Goal: Check status: Check status

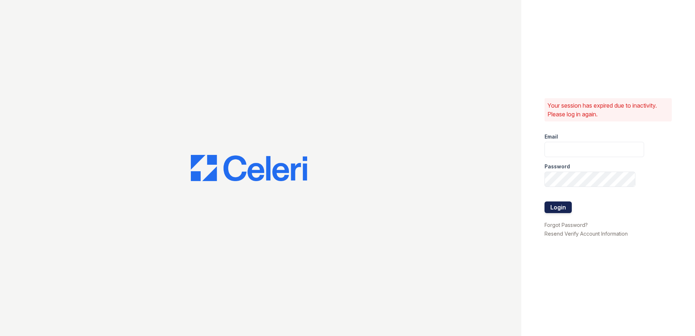
type input "[EMAIL_ADDRESS][DOMAIN_NAME]"
click at [555, 210] on button "Login" at bounding box center [557, 207] width 27 height 12
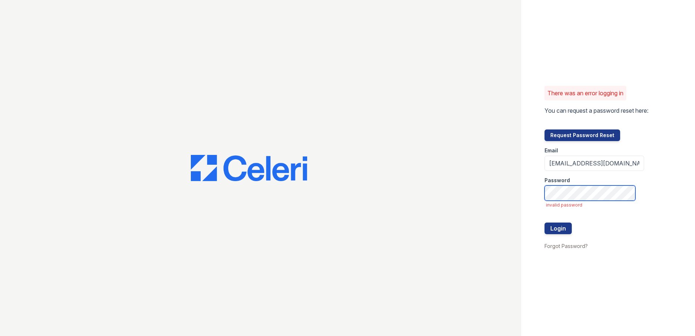
click at [489, 197] on div "There was an error logging in You can request a password reset here: Request Pa…" at bounding box center [347, 168] width 695 height 336
click at [544, 222] on button "Login" at bounding box center [557, 228] width 27 height 12
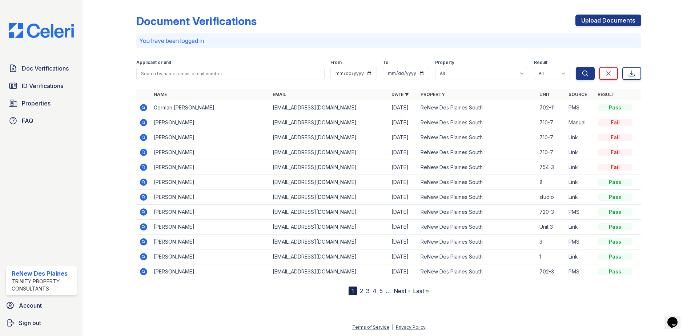
click at [668, 71] on div at bounding box center [662, 149] width 42 height 292
click at [143, 108] on icon at bounding box center [143, 107] width 2 height 2
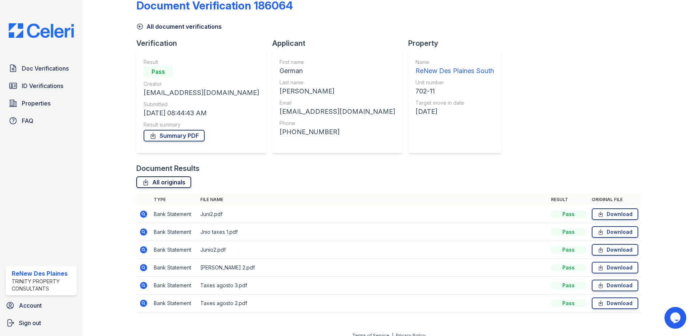
scroll to position [24, 0]
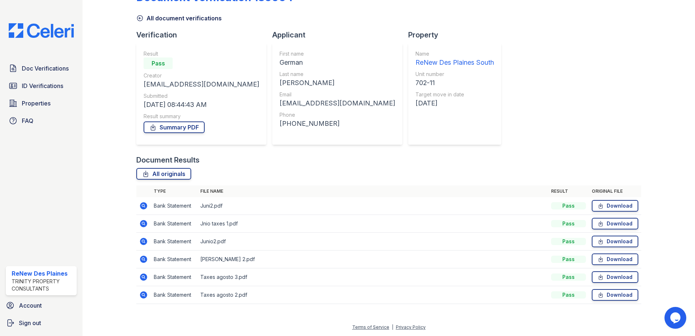
click at [143, 261] on icon at bounding box center [143, 258] width 7 height 7
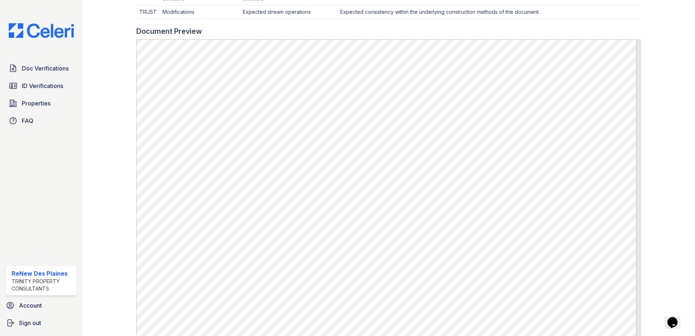
scroll to position [377, 0]
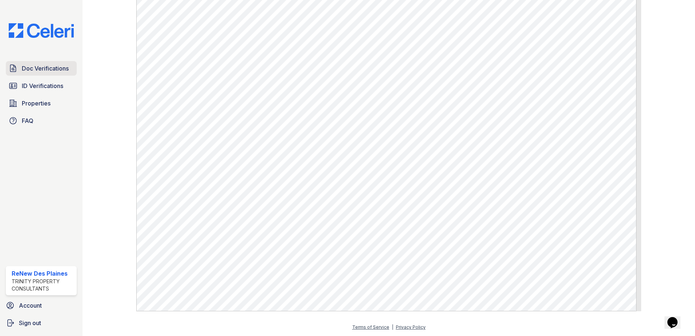
click at [37, 71] on span "Doc Verifications" at bounding box center [45, 68] width 47 height 9
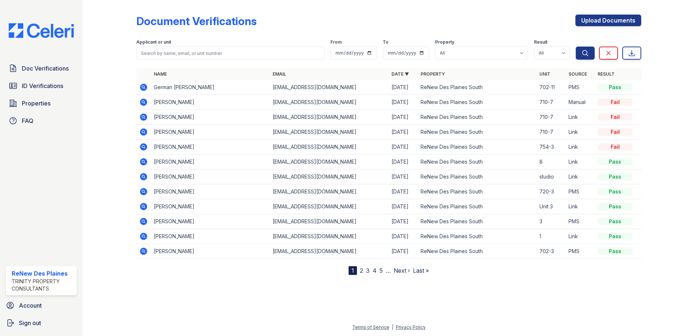
click at [143, 88] on icon at bounding box center [143, 87] width 7 height 7
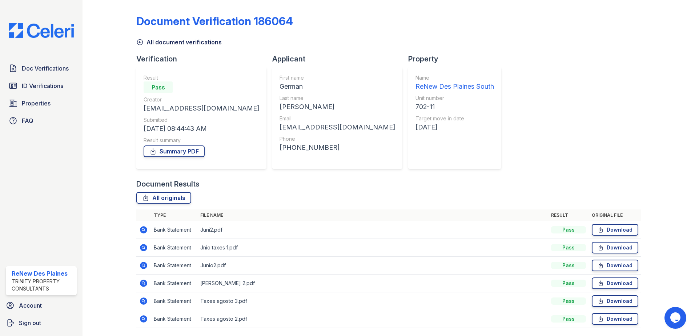
scroll to position [24, 0]
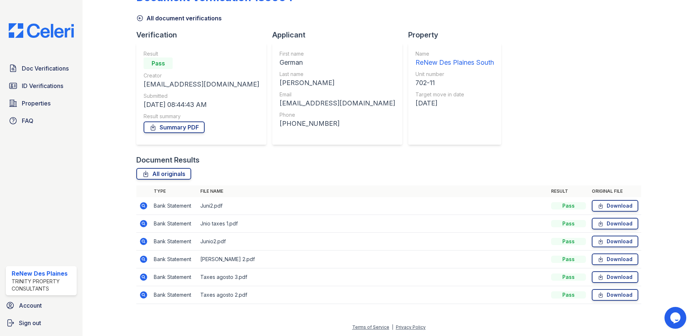
click at [141, 294] on icon at bounding box center [143, 294] width 7 height 7
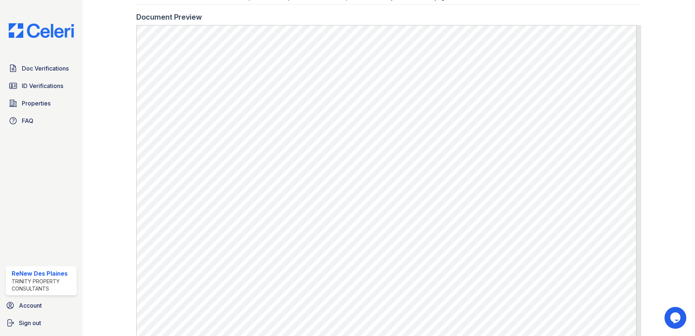
scroll to position [182, 0]
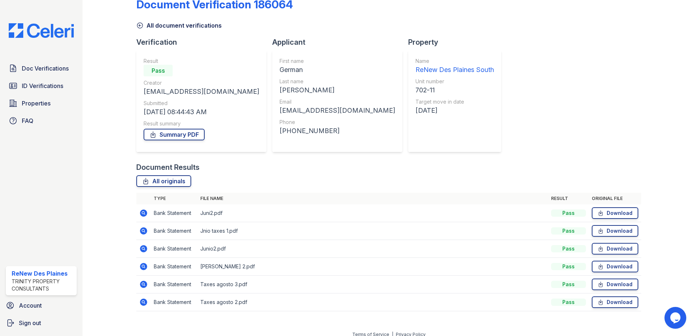
scroll to position [24, 0]
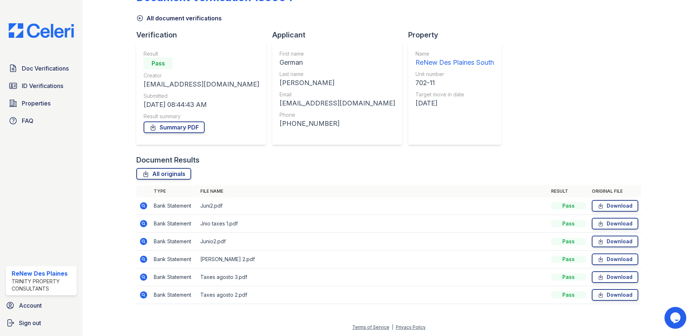
click at [144, 277] on icon at bounding box center [143, 277] width 9 height 9
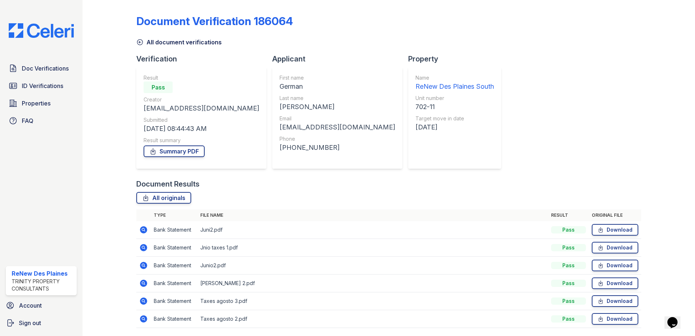
click at [141, 281] on icon at bounding box center [143, 282] width 7 height 7
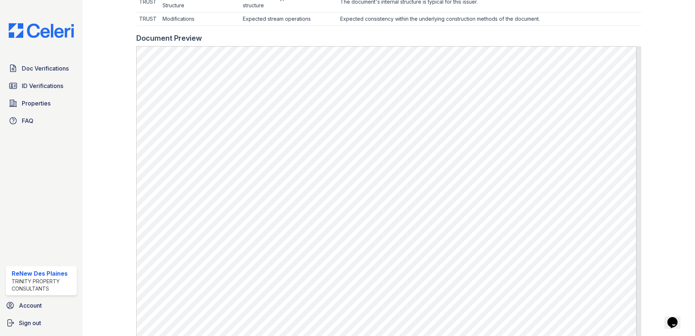
scroll to position [363, 0]
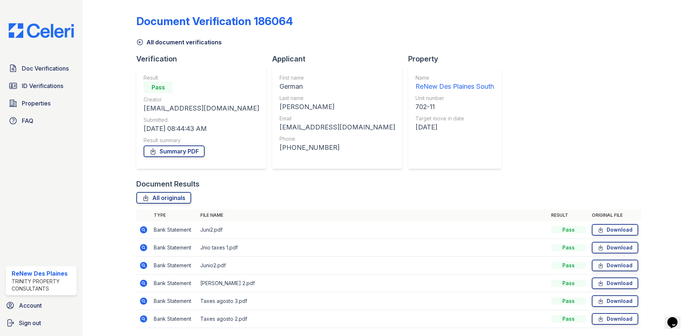
click at [144, 229] on icon at bounding box center [143, 229] width 9 height 9
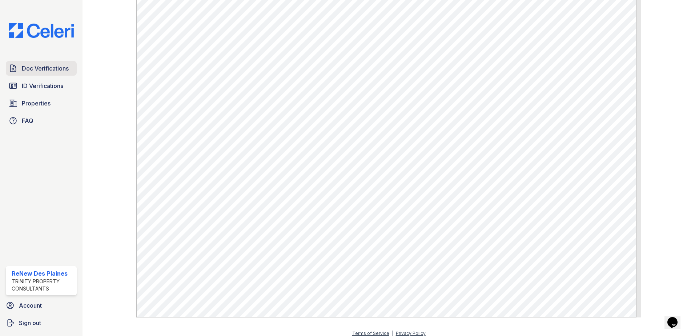
scroll to position [377, 0]
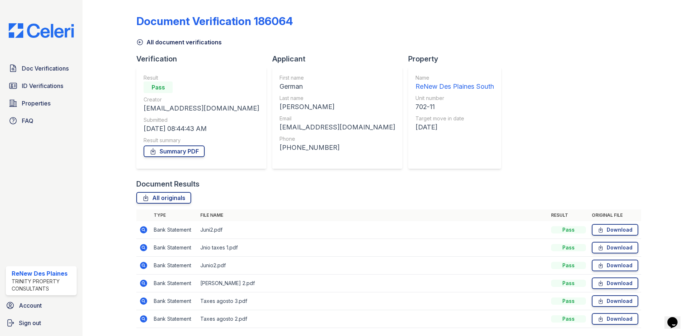
click at [142, 245] on icon at bounding box center [143, 247] width 7 height 7
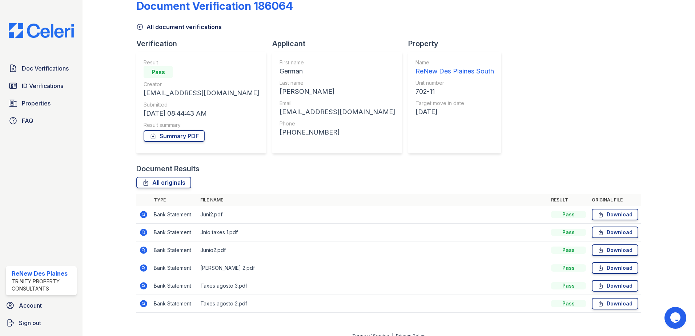
scroll to position [24, 0]
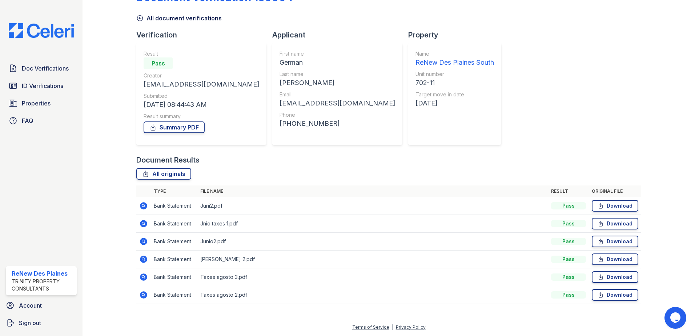
click at [140, 278] on icon at bounding box center [143, 277] width 9 height 9
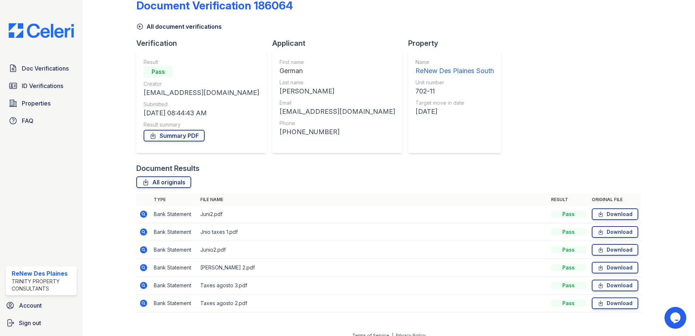
scroll to position [24, 0]
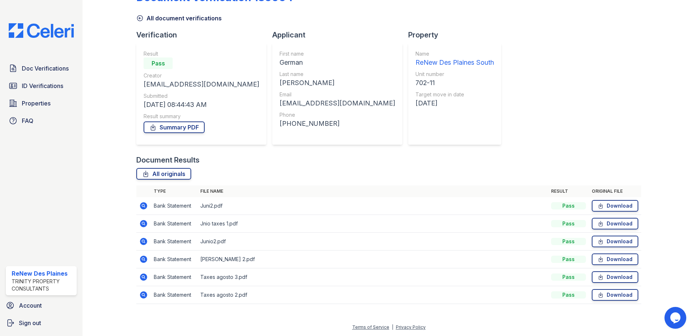
click at [143, 258] on icon at bounding box center [143, 259] width 2 height 2
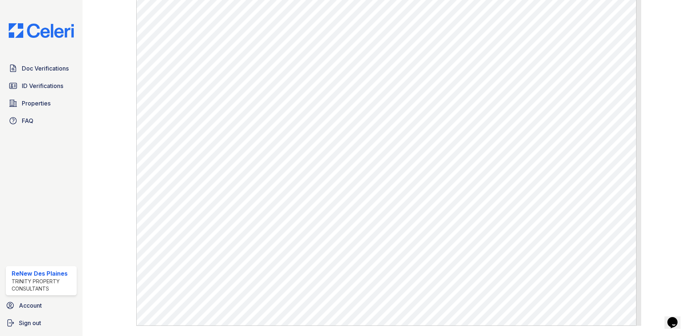
scroll to position [363, 0]
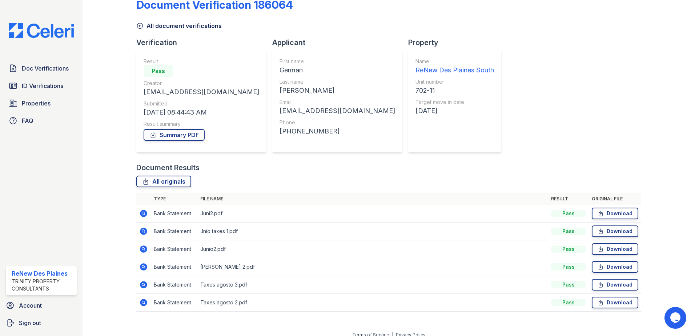
scroll to position [24, 0]
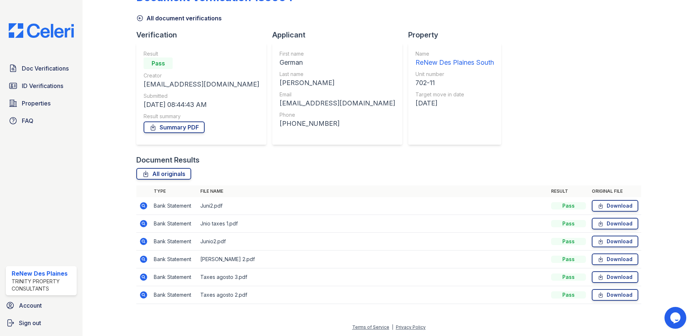
click at [144, 276] on icon at bounding box center [143, 277] width 9 height 9
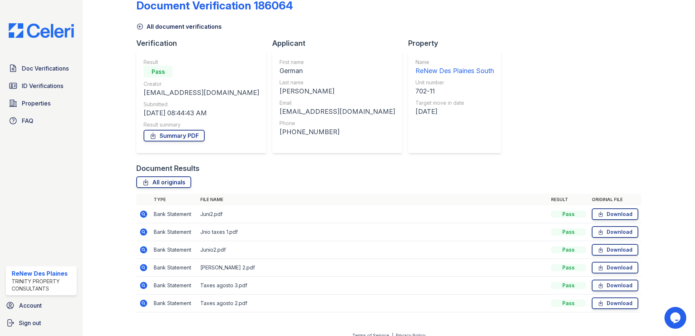
scroll to position [24, 0]
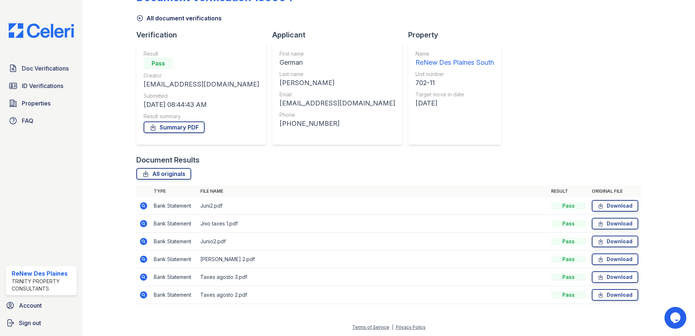
click at [142, 295] on icon at bounding box center [143, 294] width 2 height 2
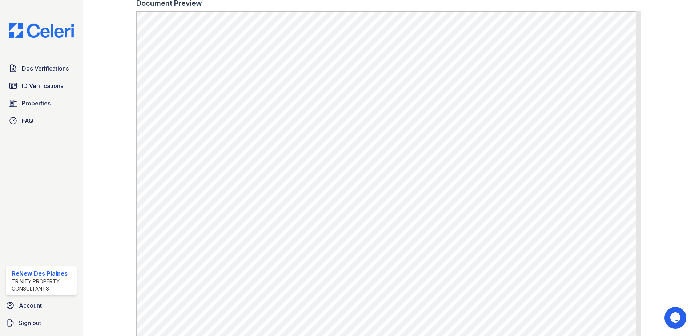
scroll to position [363, 0]
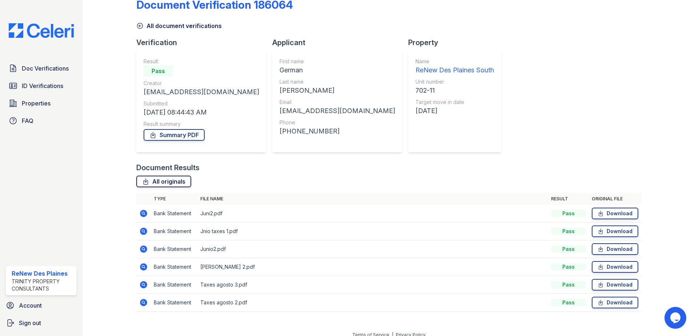
scroll to position [24, 0]
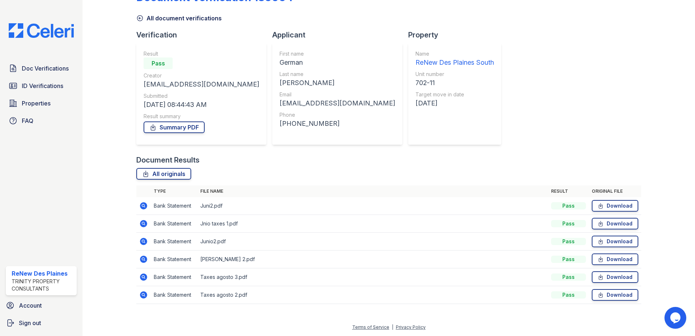
click at [144, 258] on icon at bounding box center [143, 258] width 7 height 7
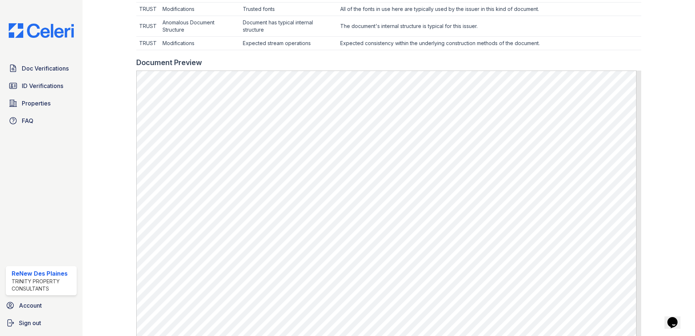
scroll to position [291, 0]
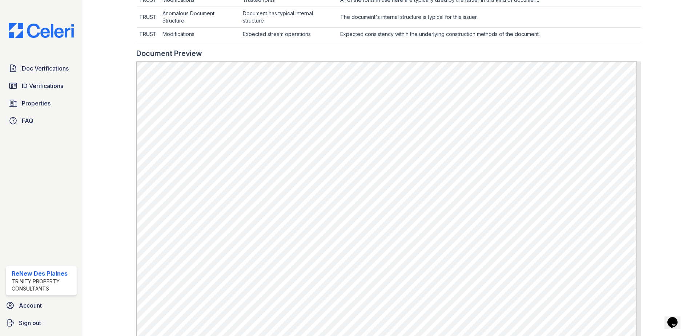
drag, startPoint x: 220, startPoint y: 61, endPoint x: 117, endPoint y: 190, distance: 165.1
click at [117, 190] on div at bounding box center [115, 54] width 42 height 685
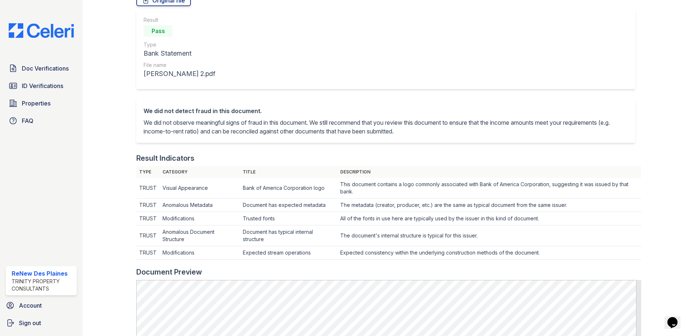
scroll to position [0, 0]
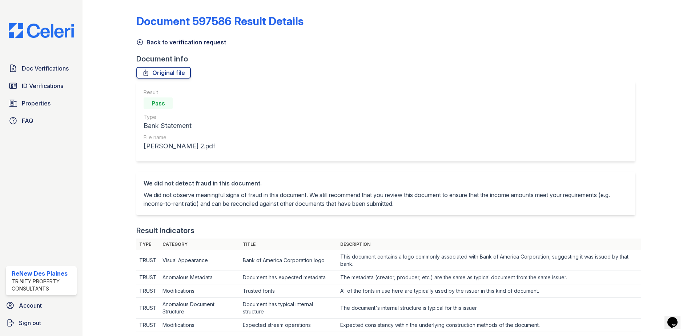
drag, startPoint x: 39, startPoint y: 105, endPoint x: 27, endPoint y: 111, distance: 13.3
click at [39, 105] on span "Properties" at bounding box center [36, 103] width 29 height 9
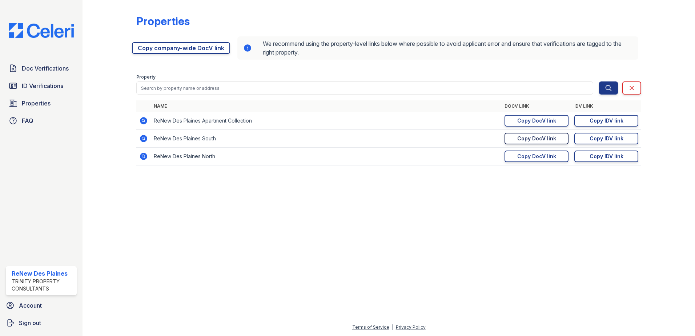
click at [523, 140] on div "Copy DocV link" at bounding box center [536, 138] width 39 height 7
click at [36, 65] on span "Doc Verifications" at bounding box center [45, 68] width 47 height 9
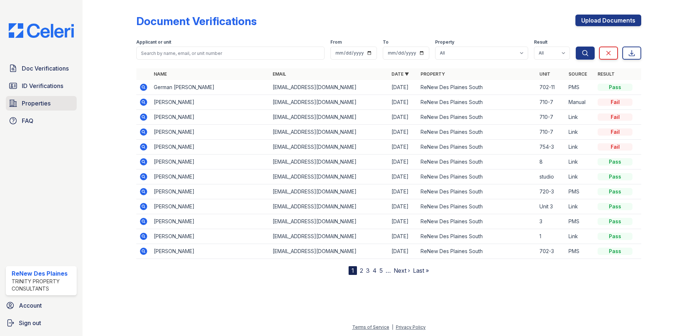
click at [29, 100] on span "Properties" at bounding box center [36, 103] width 29 height 9
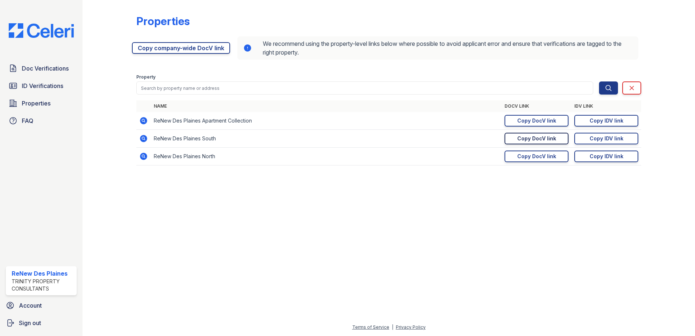
click at [517, 141] on link "Copy DocV link Copy link" at bounding box center [536, 139] width 64 height 12
click at [35, 65] on span "Doc Verifications" at bounding box center [45, 68] width 47 height 9
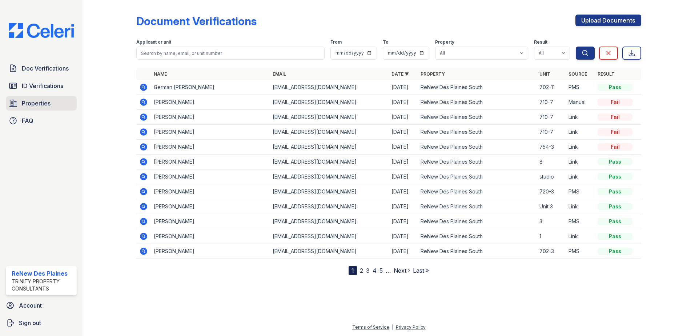
click at [29, 104] on span "Properties" at bounding box center [36, 103] width 29 height 9
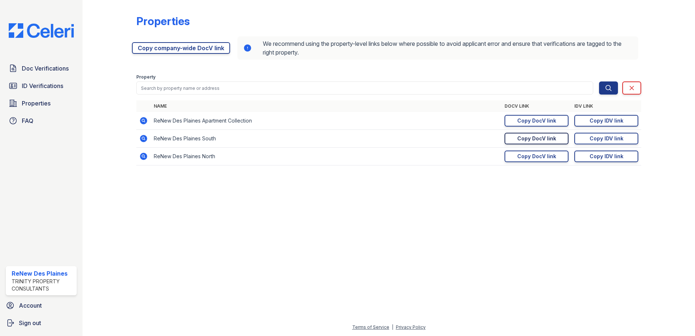
click at [509, 139] on link "Copy DocV link Copy link" at bounding box center [536, 139] width 64 height 12
click at [51, 63] on link "Doc Verifications" at bounding box center [41, 68] width 71 height 15
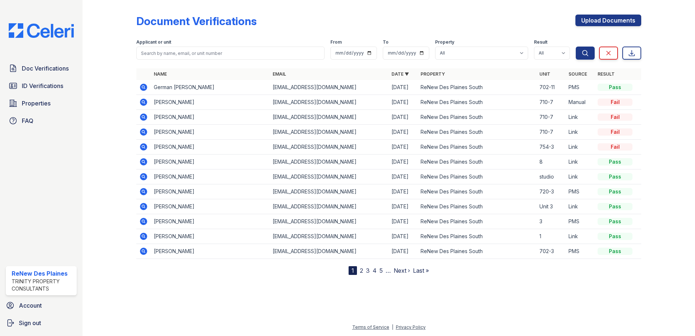
click at [144, 88] on icon at bounding box center [143, 87] width 9 height 9
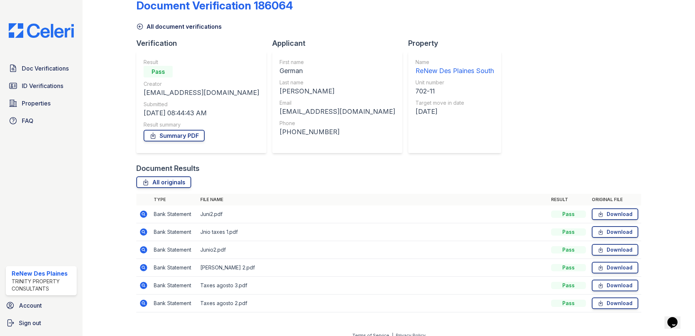
scroll to position [24, 0]
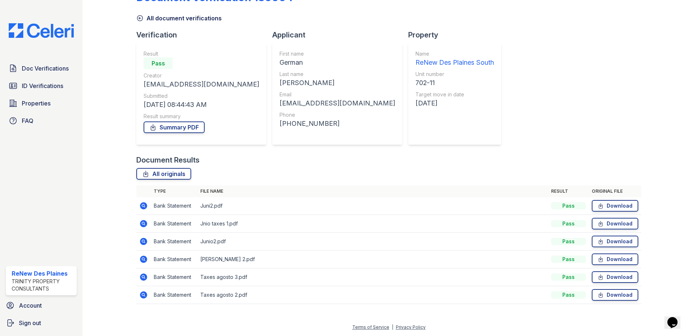
click at [142, 261] on icon at bounding box center [143, 258] width 7 height 7
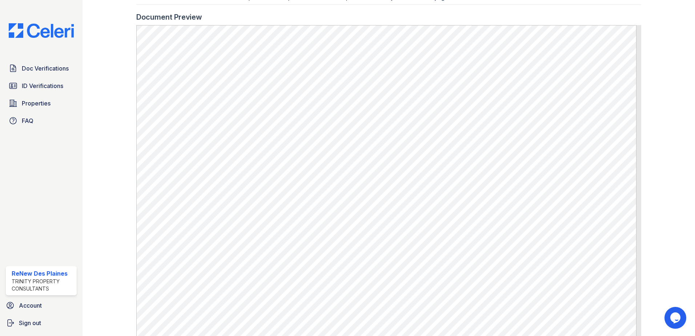
scroll to position [218, 0]
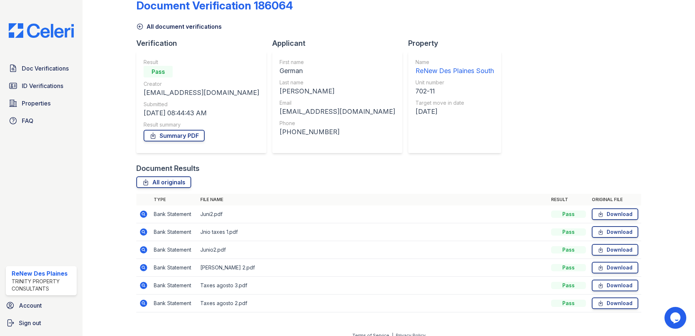
scroll to position [24, 0]
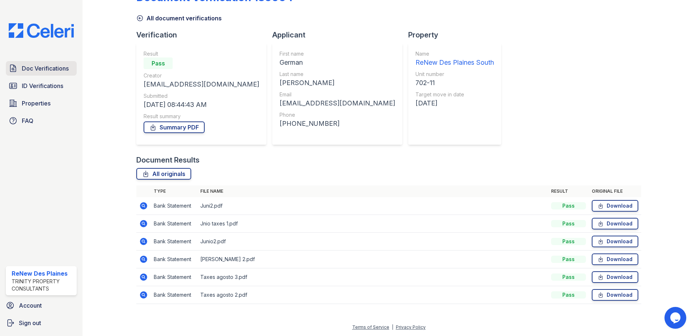
click at [49, 70] on span "Doc Verifications" at bounding box center [45, 68] width 47 height 9
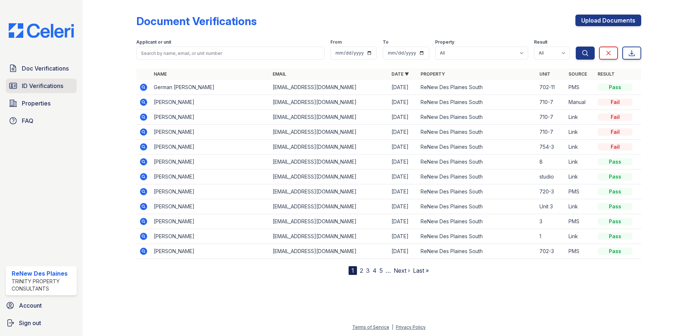
drag, startPoint x: 35, startPoint y: 80, endPoint x: 31, endPoint y: 81, distance: 3.9
click at [35, 80] on link "ID Verifications" at bounding box center [41, 85] width 71 height 15
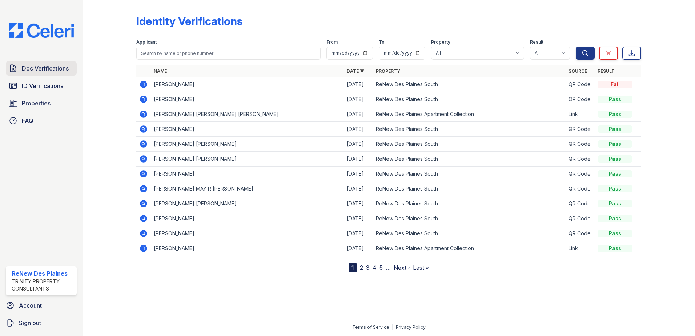
click at [36, 69] on span "Doc Verifications" at bounding box center [45, 68] width 47 height 9
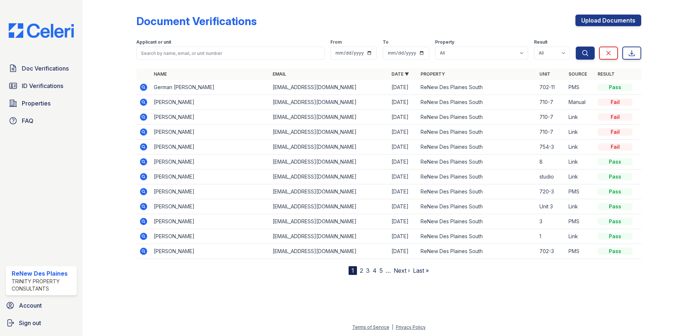
click at [142, 101] on icon at bounding box center [143, 102] width 9 height 9
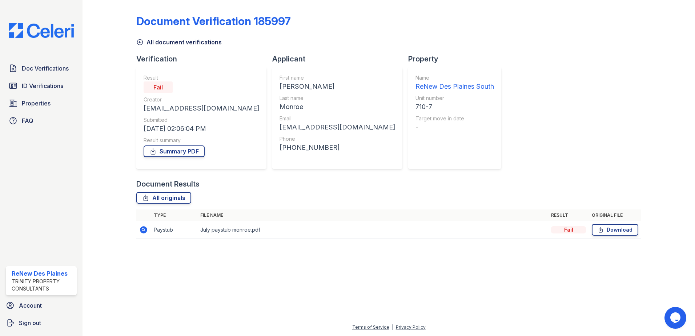
click at [144, 228] on icon at bounding box center [143, 229] width 7 height 7
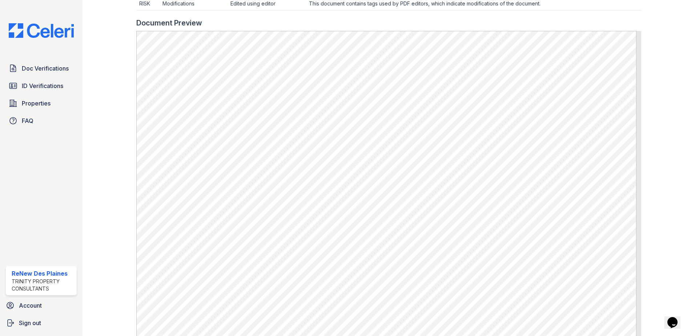
scroll to position [407, 0]
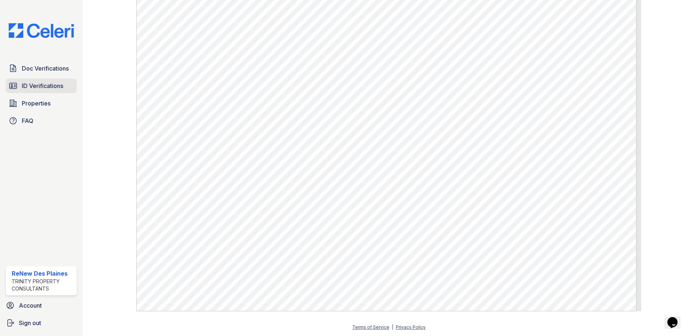
click at [54, 83] on span "ID Verifications" at bounding box center [42, 85] width 41 height 9
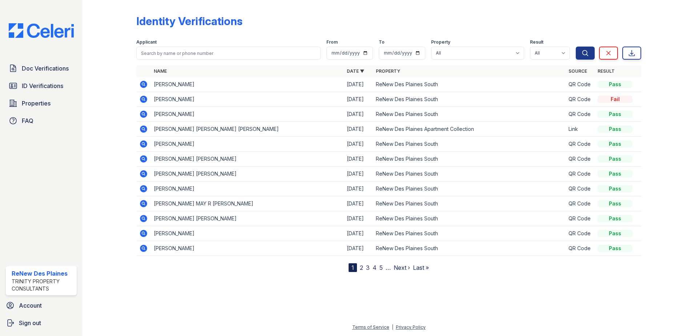
click at [146, 99] on icon at bounding box center [143, 99] width 7 height 7
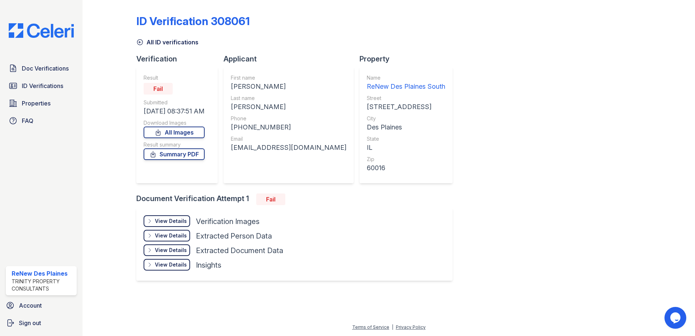
click at [168, 225] on div "View Details Details" at bounding box center [167, 221] width 47 height 12
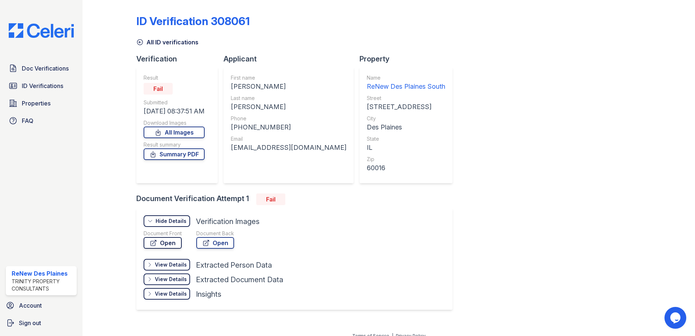
click at [168, 243] on link "Open" at bounding box center [163, 243] width 38 height 12
click at [55, 70] on span "Doc Verifications" at bounding box center [45, 68] width 47 height 9
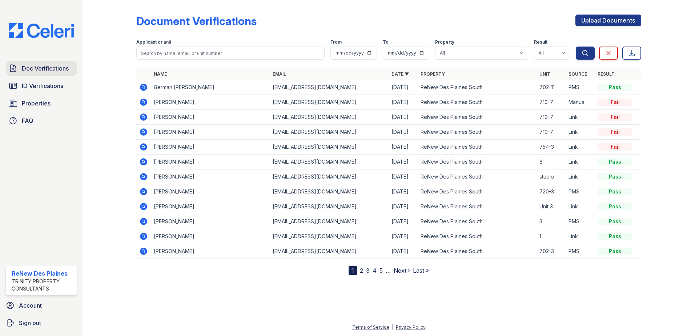
click at [19, 68] on link "Doc Verifications" at bounding box center [41, 68] width 71 height 15
click at [144, 86] on icon at bounding box center [143, 87] width 2 height 2
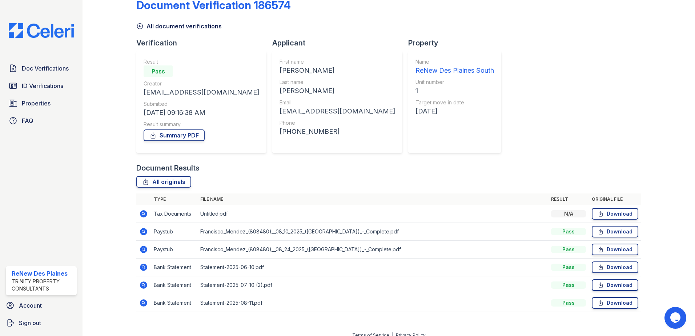
scroll to position [24, 0]
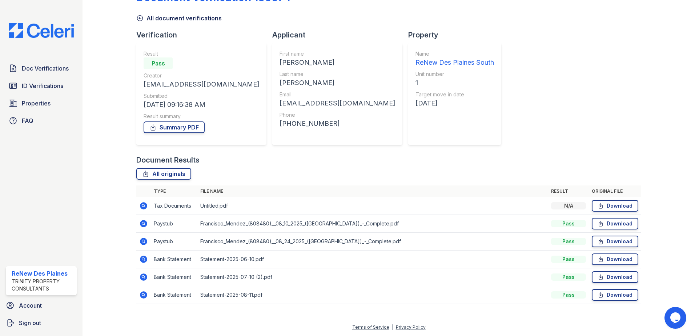
click at [144, 224] on icon at bounding box center [143, 223] width 9 height 9
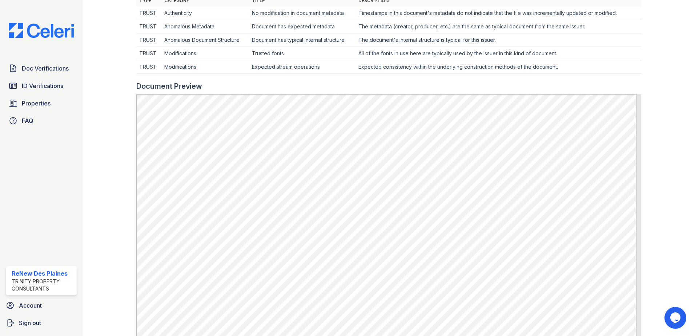
scroll to position [227, 0]
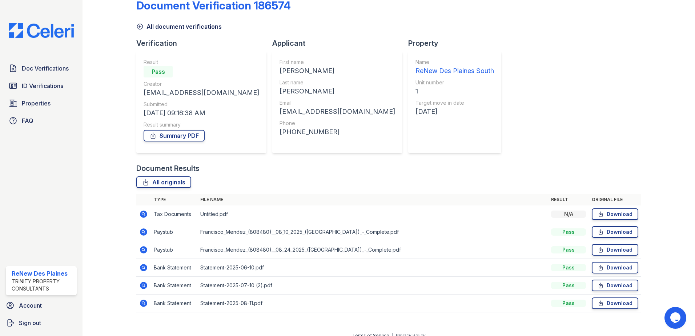
scroll to position [24, 0]
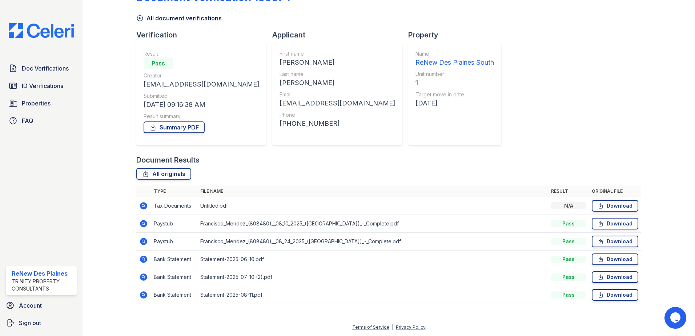
click at [143, 208] on icon at bounding box center [143, 205] width 7 height 7
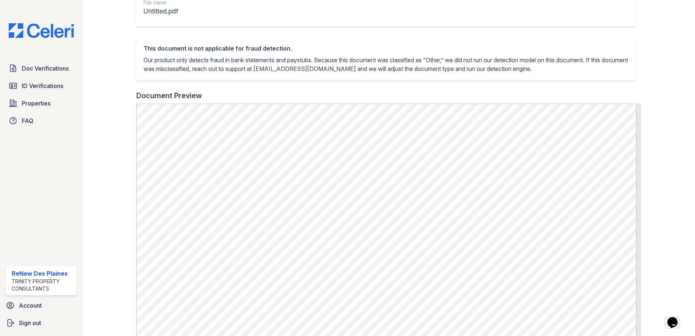
scroll to position [182, 0]
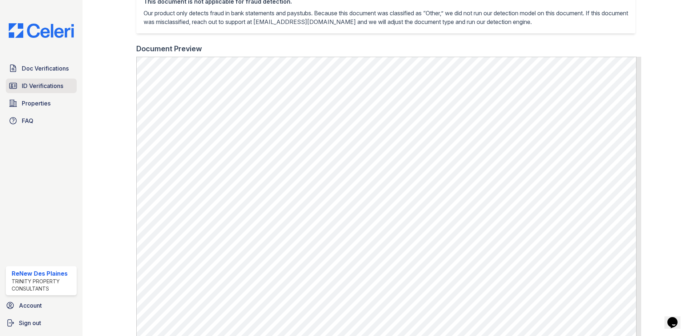
click at [47, 88] on span "ID Verifications" at bounding box center [42, 85] width 41 height 9
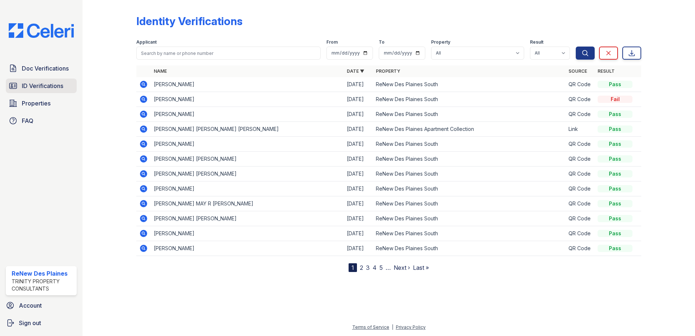
click at [28, 85] on span "ID Verifications" at bounding box center [42, 85] width 41 height 9
